Goal: Task Accomplishment & Management: Manage account settings

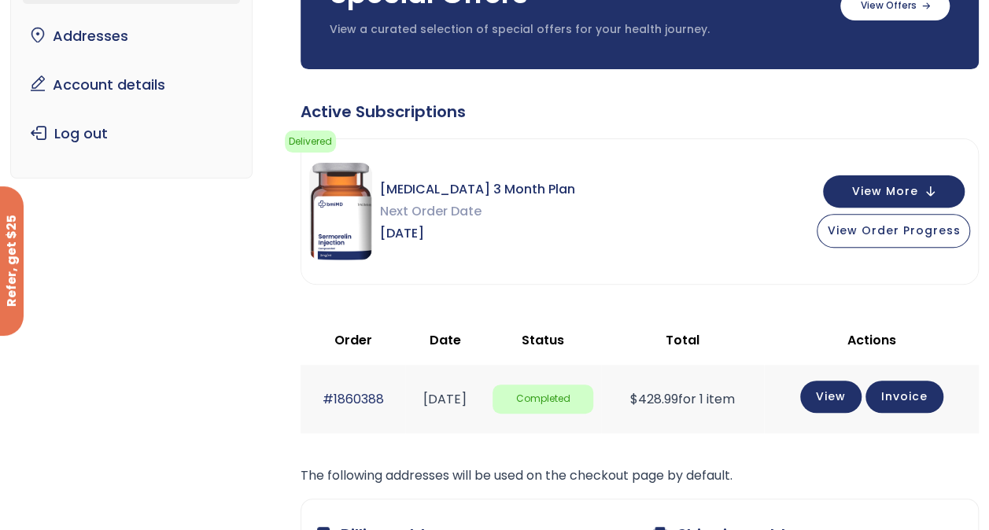
scroll to position [157, 0]
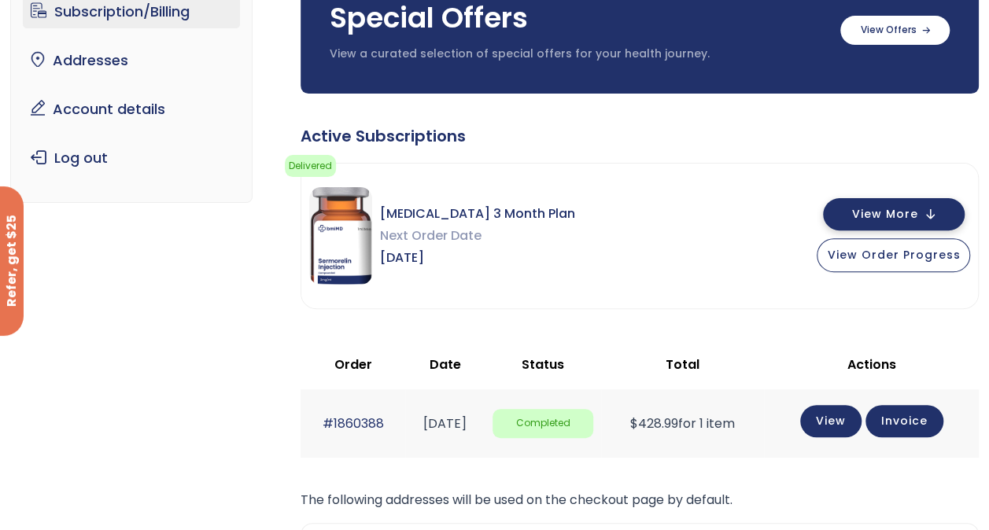
click at [909, 212] on span "View More" at bounding box center [884, 214] width 66 height 10
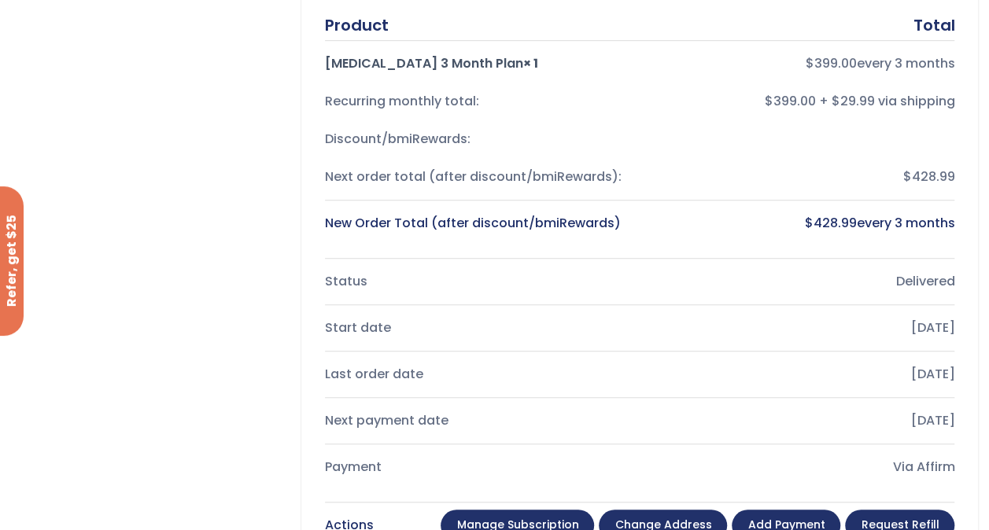
scroll to position [551, 0]
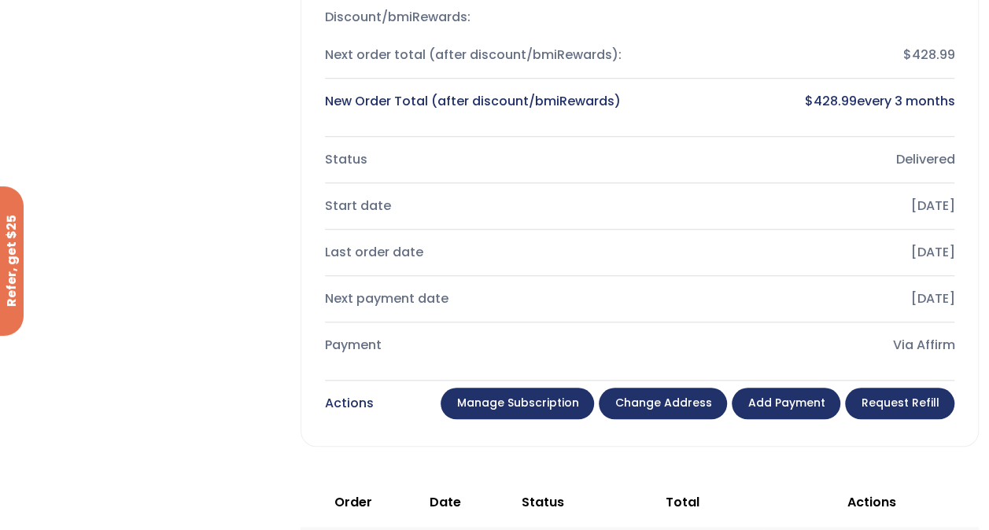
click at [517, 406] on link "Manage Subscription" at bounding box center [516, 403] width 153 height 31
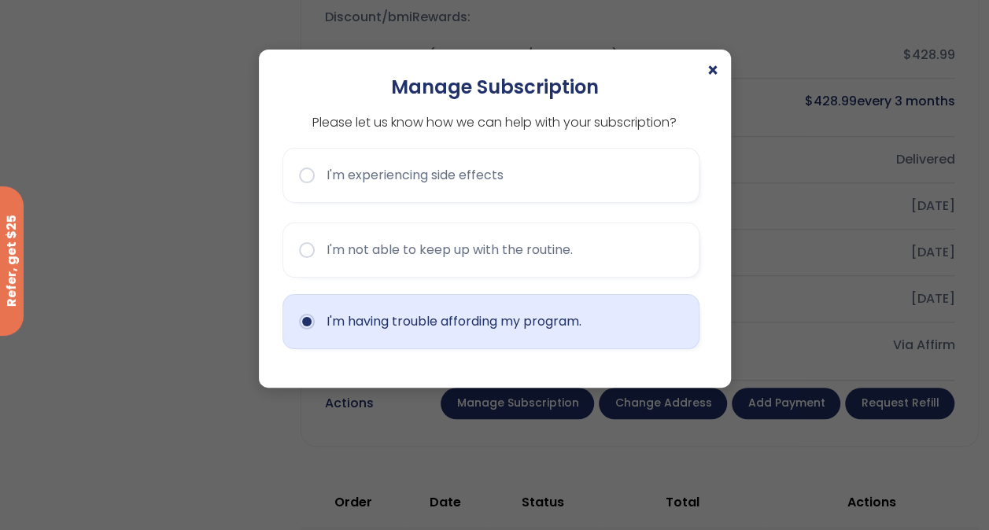
click at [463, 321] on button "I'm having trouble affording my program." at bounding box center [490, 321] width 417 height 55
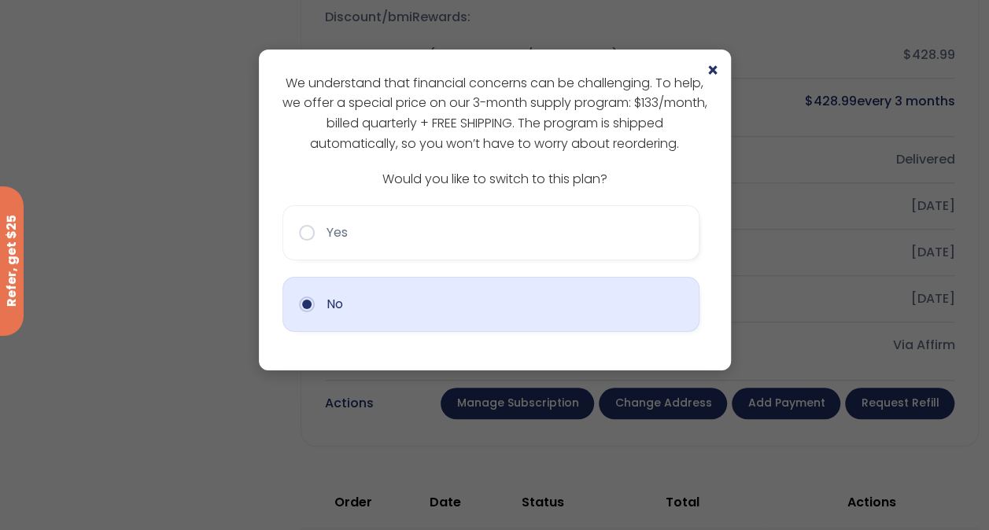
click at [455, 304] on button "No" at bounding box center [490, 304] width 417 height 55
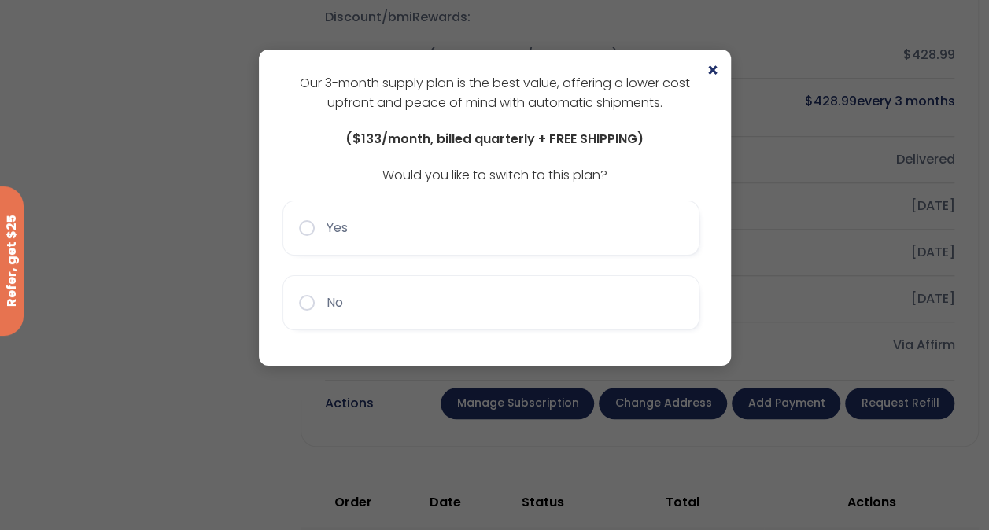
click at [455, 304] on button "No" at bounding box center [490, 302] width 417 height 55
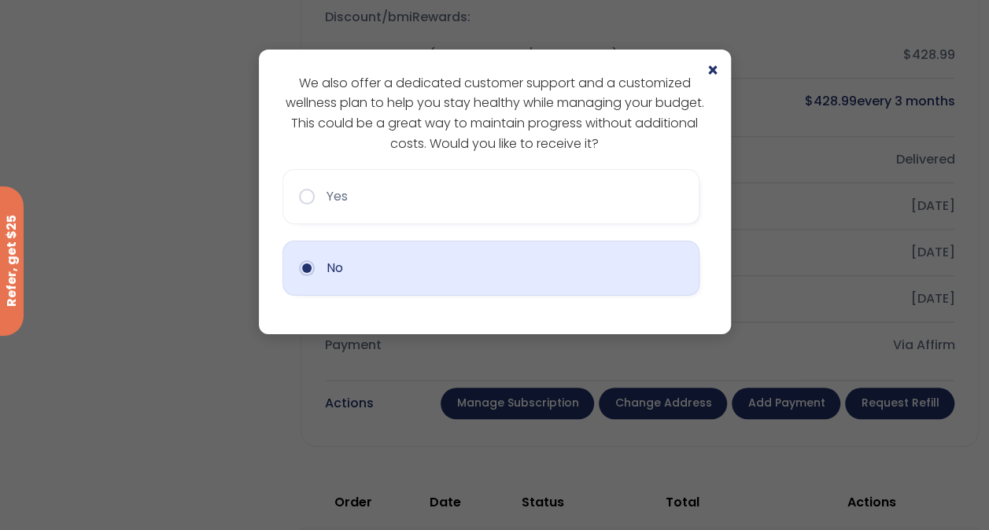
click at [481, 275] on button "No" at bounding box center [490, 268] width 417 height 55
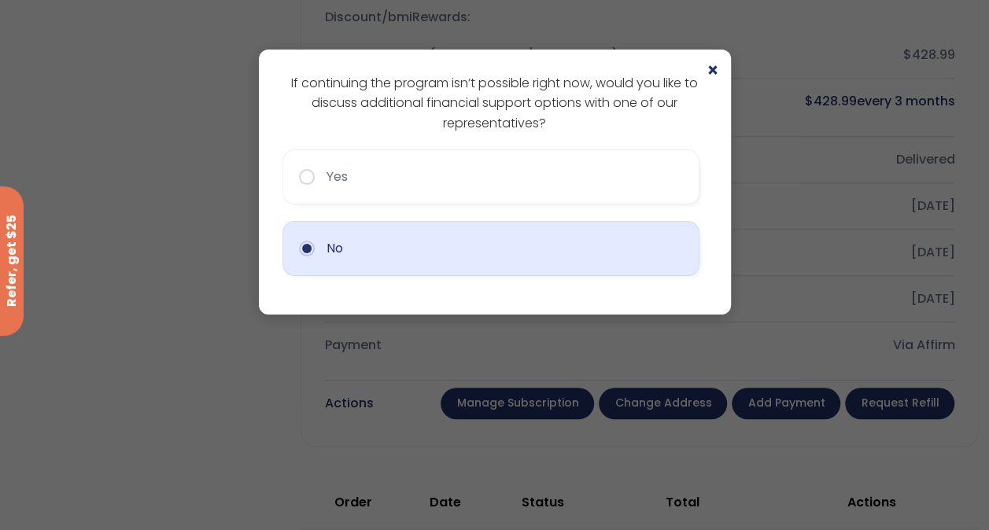
click at [459, 241] on button "No" at bounding box center [490, 248] width 417 height 55
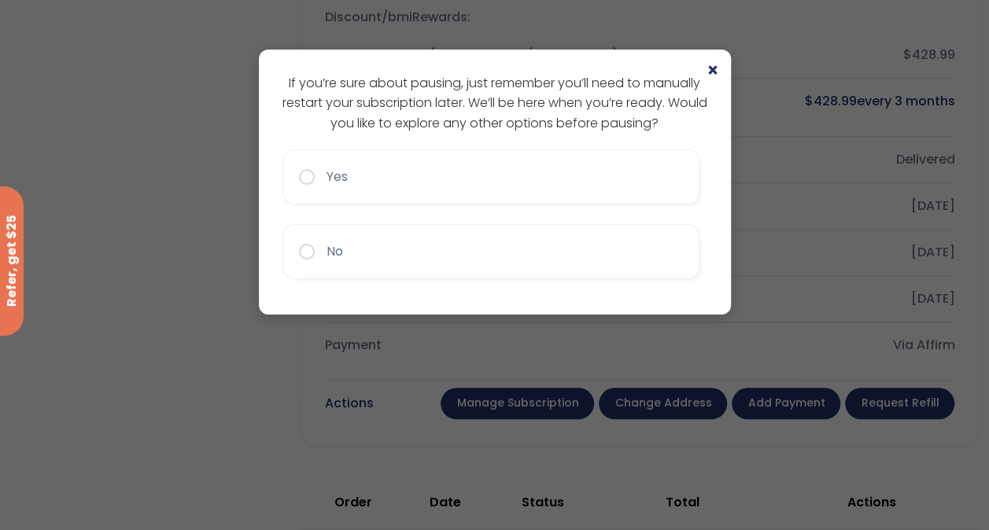
click at [459, 241] on button "No" at bounding box center [490, 251] width 417 height 55
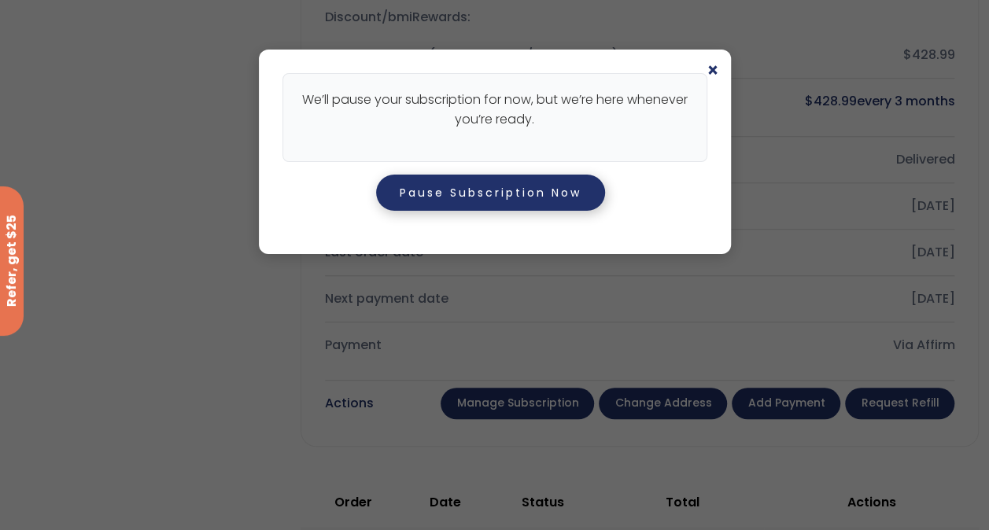
click at [492, 197] on button "Pause Subscription Now" at bounding box center [490, 193] width 229 height 36
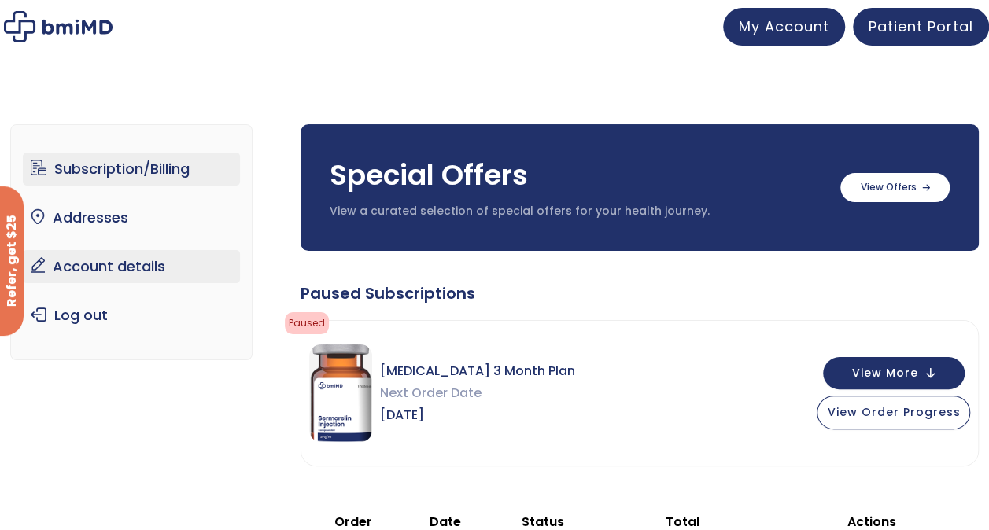
click at [112, 260] on link "Account details" at bounding box center [131, 266] width 217 height 33
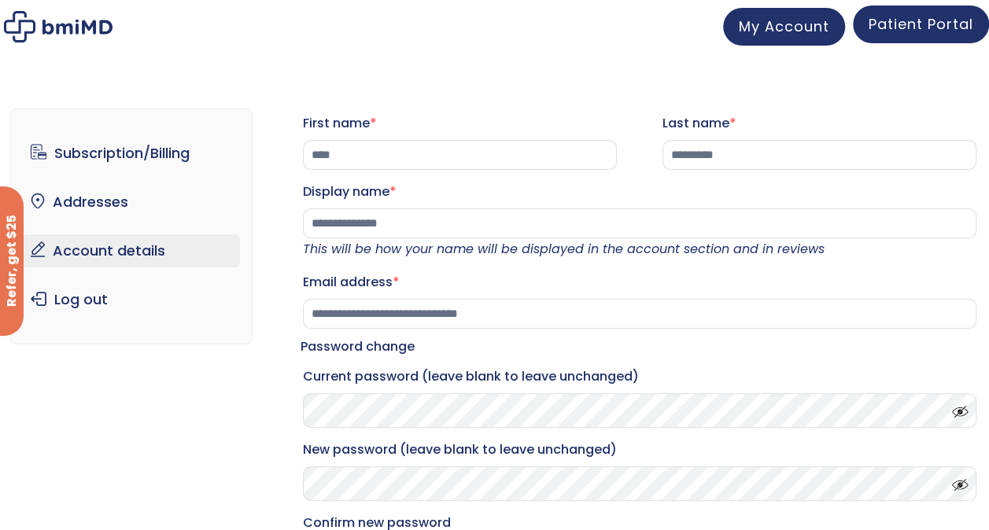
click at [911, 24] on span "Patient Portal" at bounding box center [920, 24] width 105 height 20
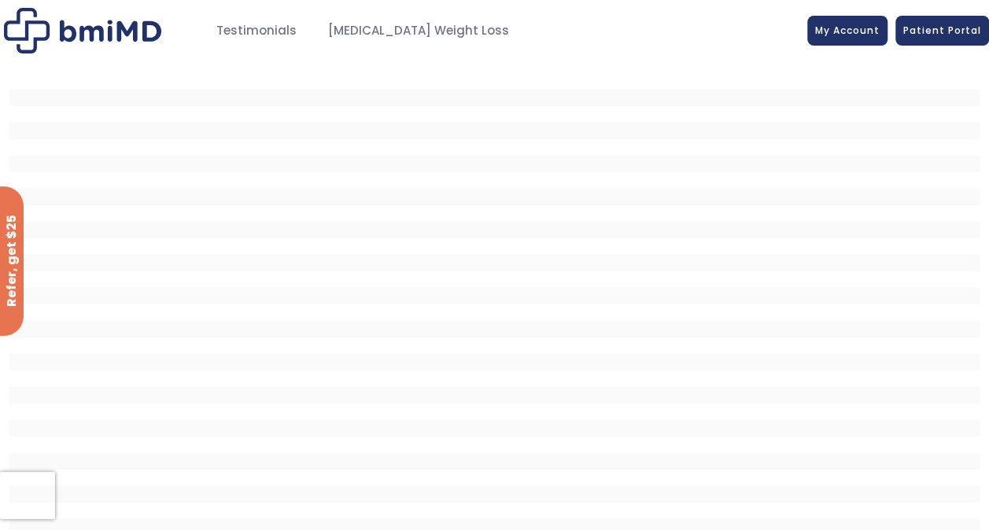
scroll to position [15, 0]
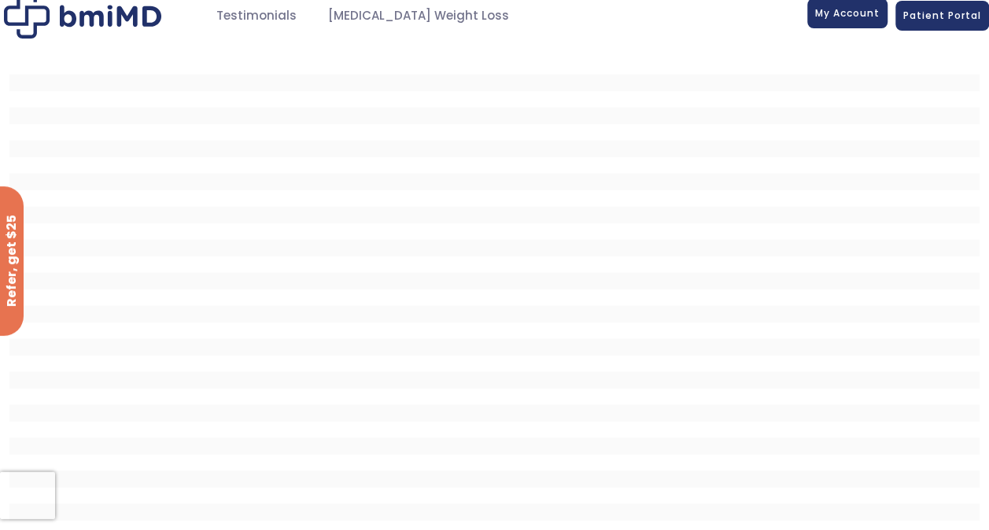
click at [866, 17] on span "My Account" at bounding box center [847, 12] width 64 height 13
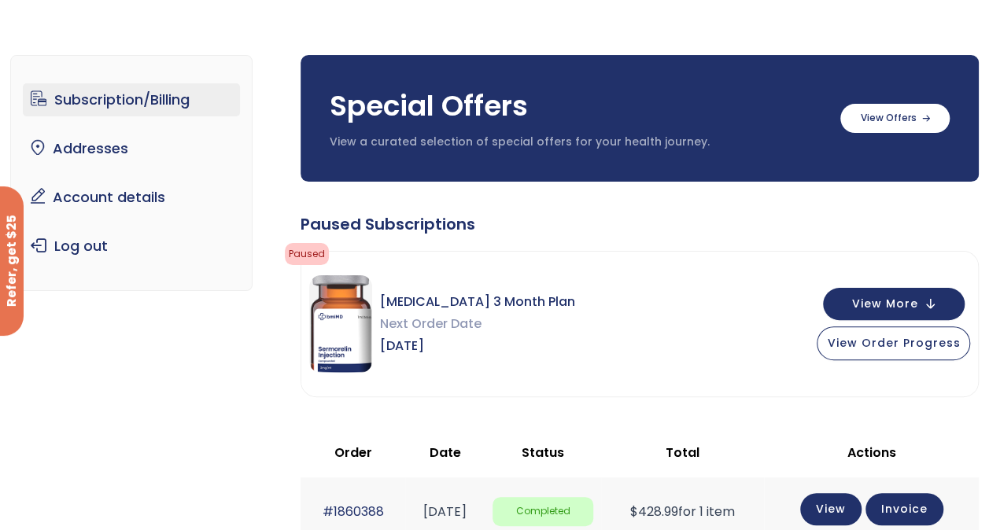
scroll to position [157, 0]
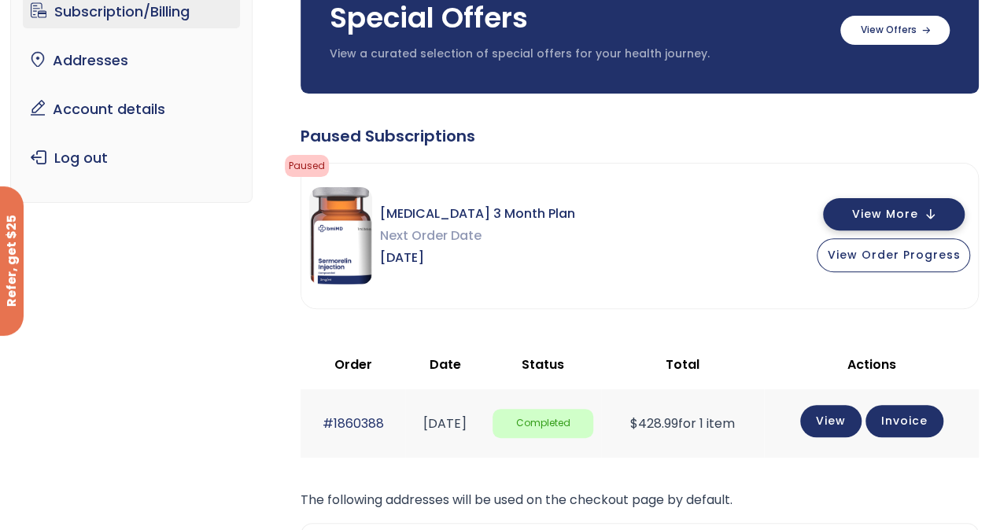
click at [852, 216] on button "View More" at bounding box center [894, 214] width 142 height 32
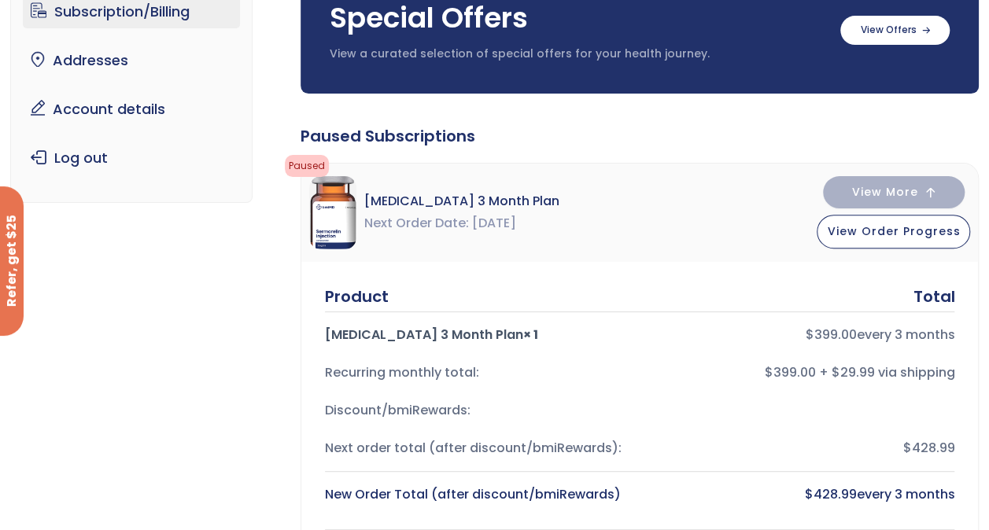
scroll to position [0, 0]
